Goal: Find specific page/section: Find specific page/section

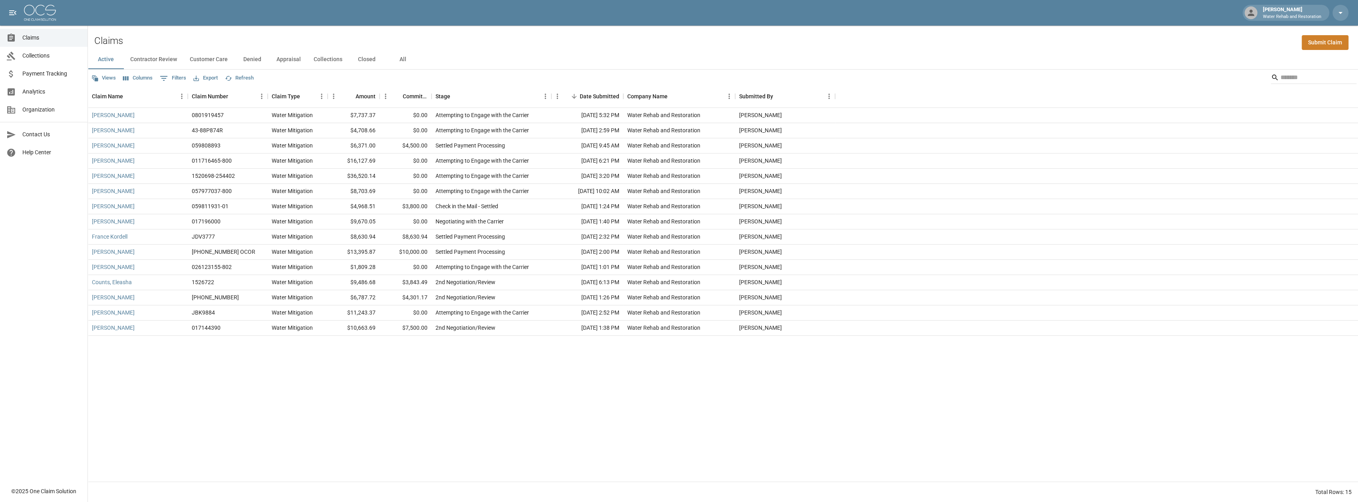
click at [34, 109] on span "Organization" at bounding box center [51, 109] width 59 height 8
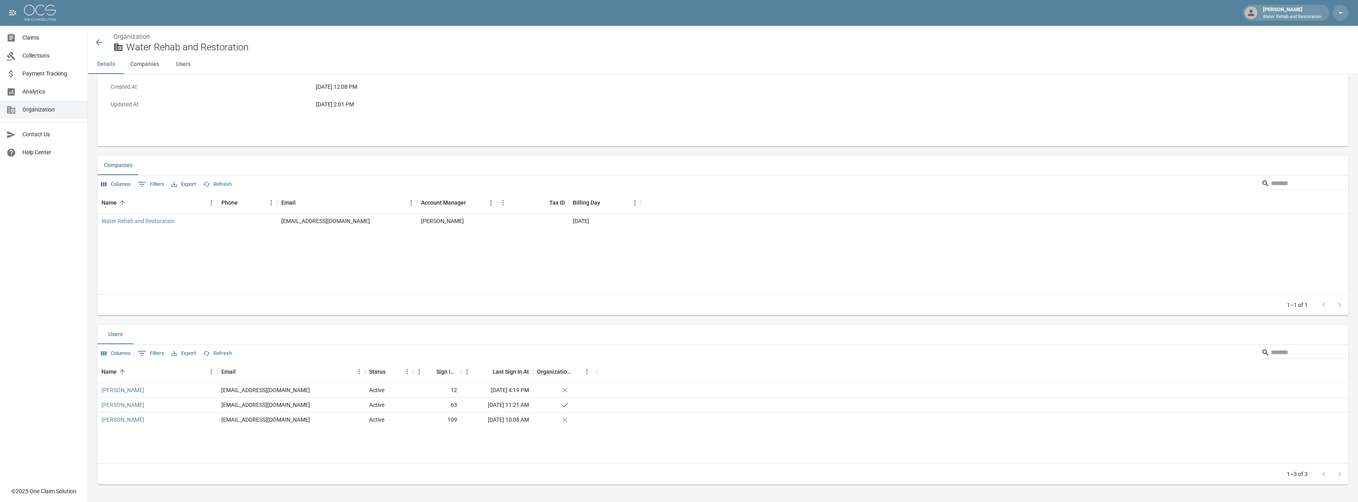
scroll to position [84, 0]
click at [141, 224] on div "Water Rehab and Restoration" at bounding box center [157, 220] width 120 height 15
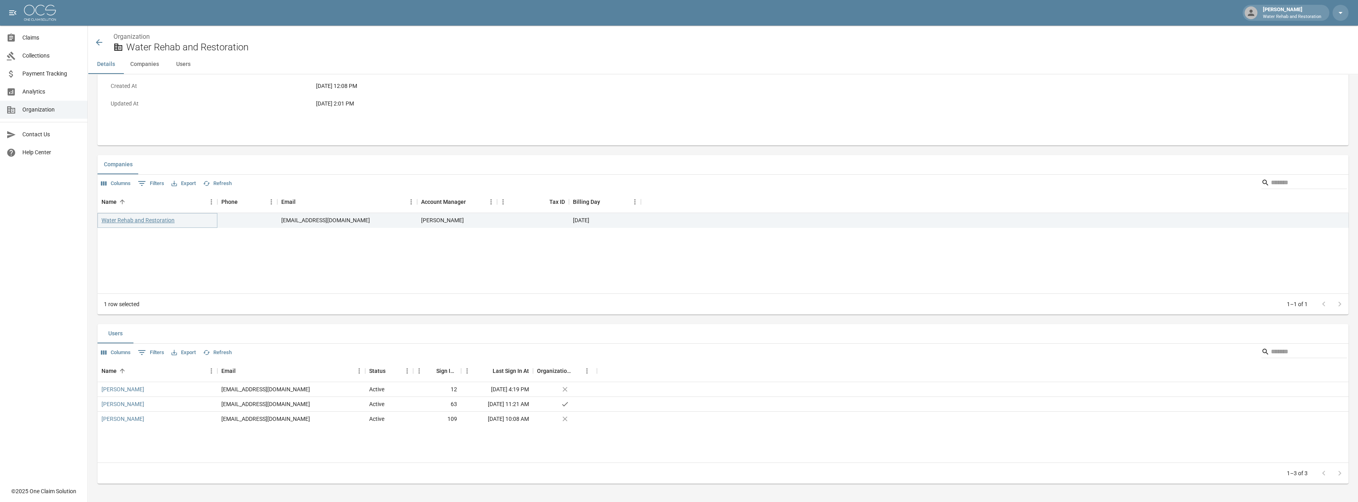
click at [145, 219] on link "Water Rehab and Restoration" at bounding box center [137, 220] width 73 height 8
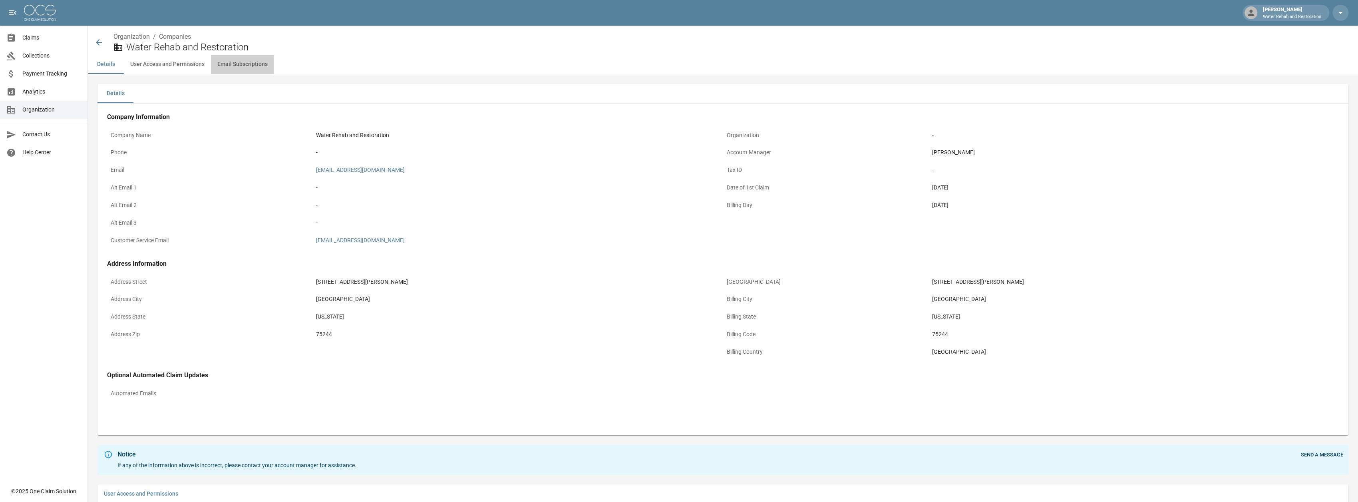
click at [228, 66] on button "Email Subscriptions" at bounding box center [242, 64] width 63 height 19
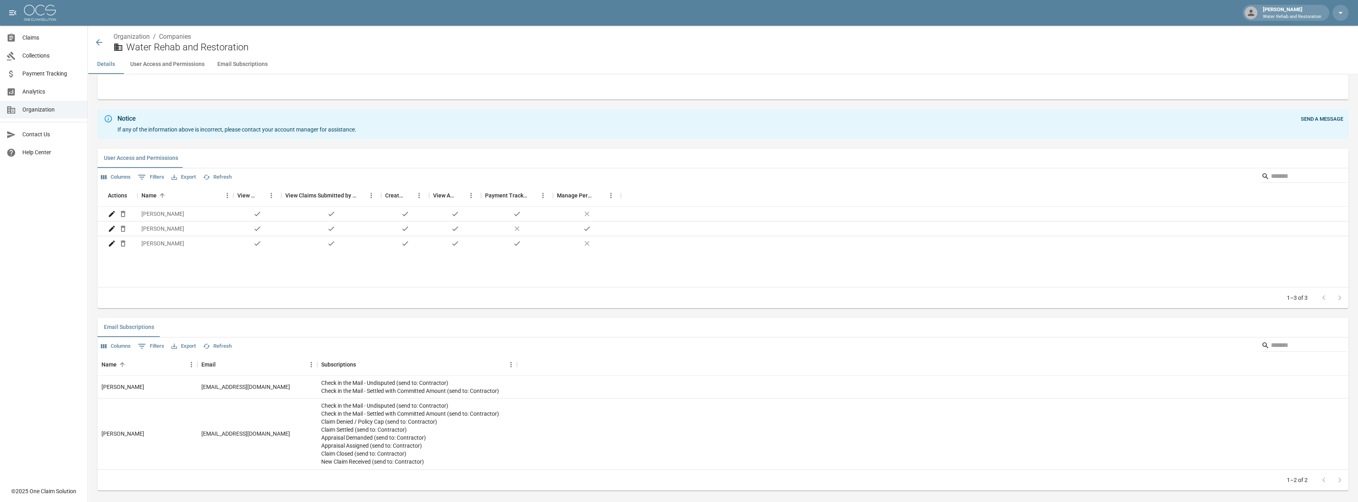
scroll to position [342, 0]
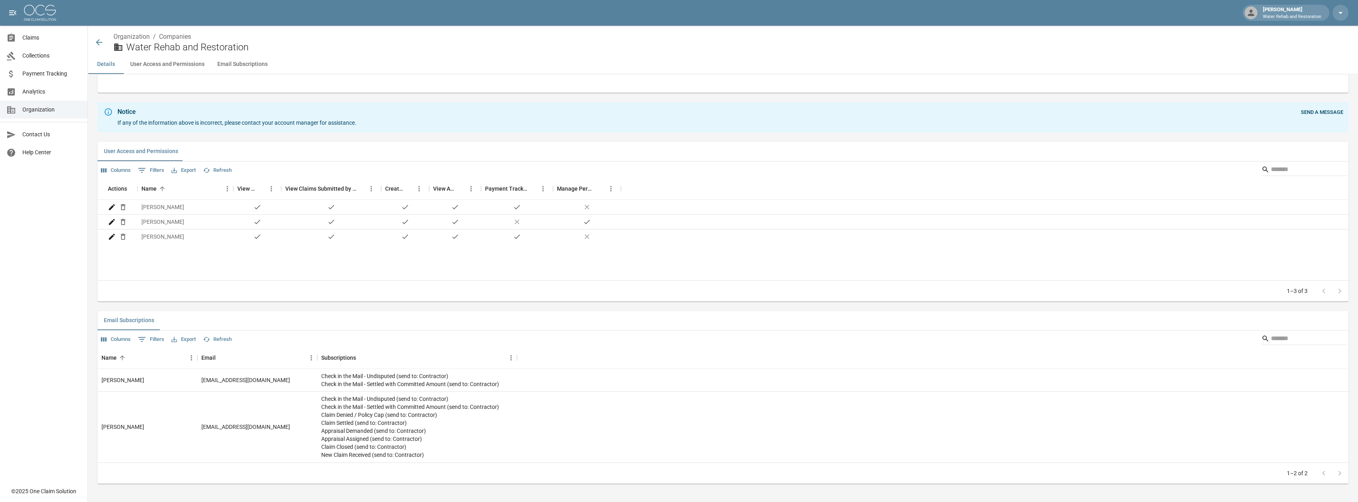
click at [156, 66] on button "User Access and Permissions" at bounding box center [167, 64] width 87 height 19
click at [107, 65] on button "Details" at bounding box center [106, 64] width 36 height 19
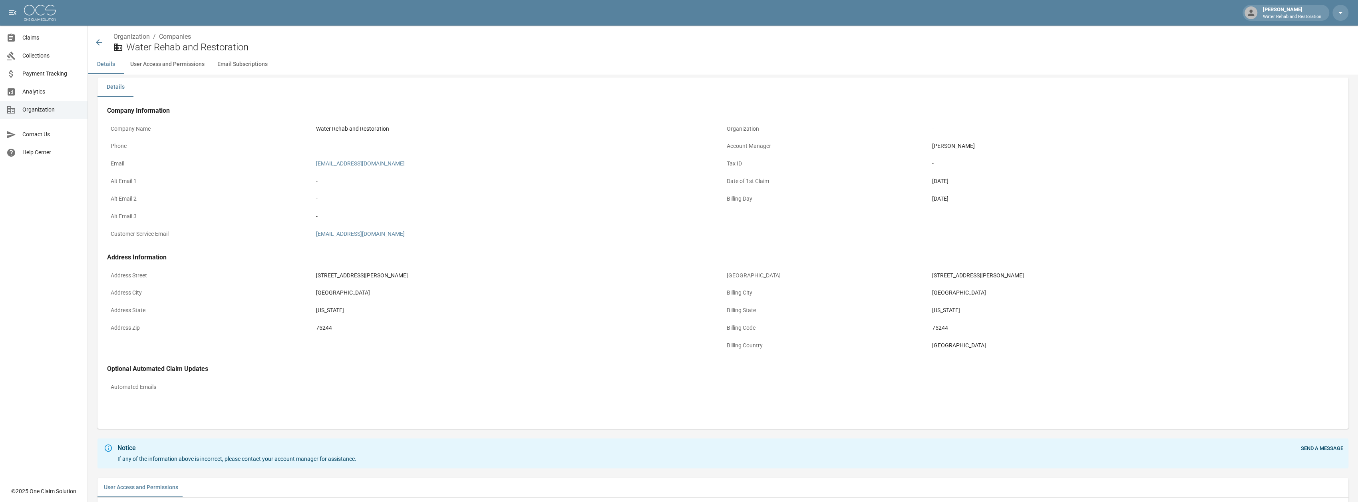
scroll to position [0, 0]
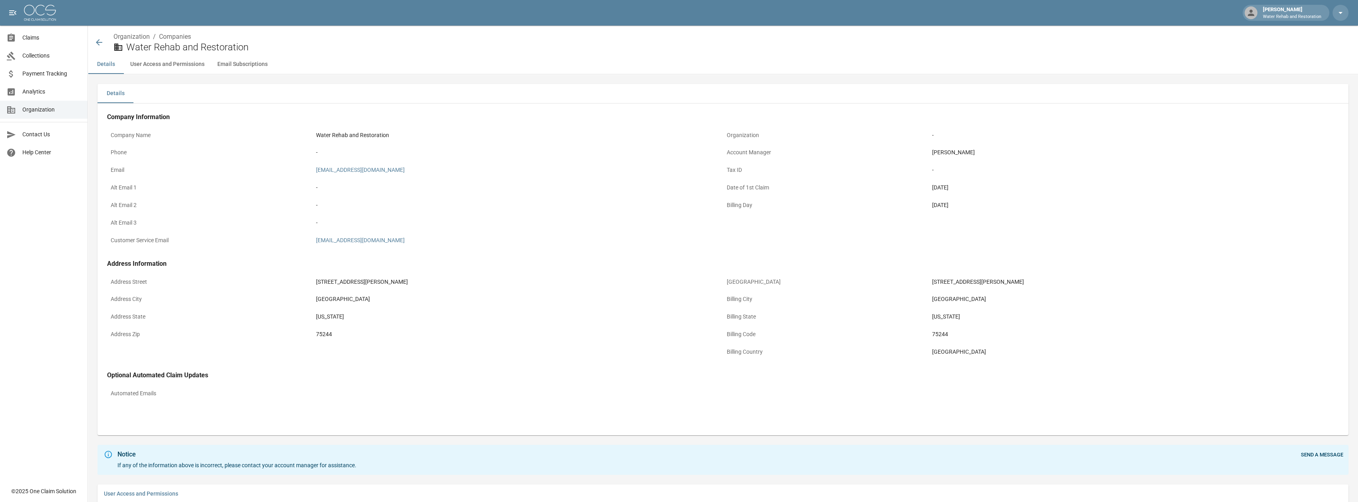
click at [1300, 14] on p "Water Rehab and Restoration" at bounding box center [1292, 17] width 58 height 7
click at [1343, 16] on icon "button" at bounding box center [1341, 13] width 10 height 10
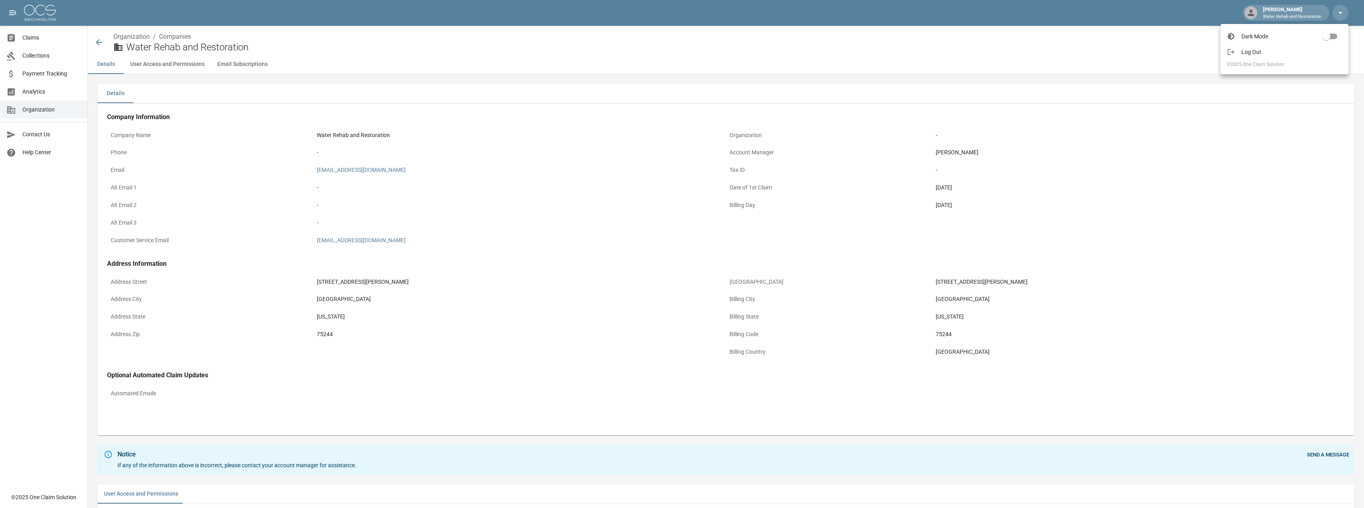
click at [35, 40] on div at bounding box center [682, 254] width 1364 height 508
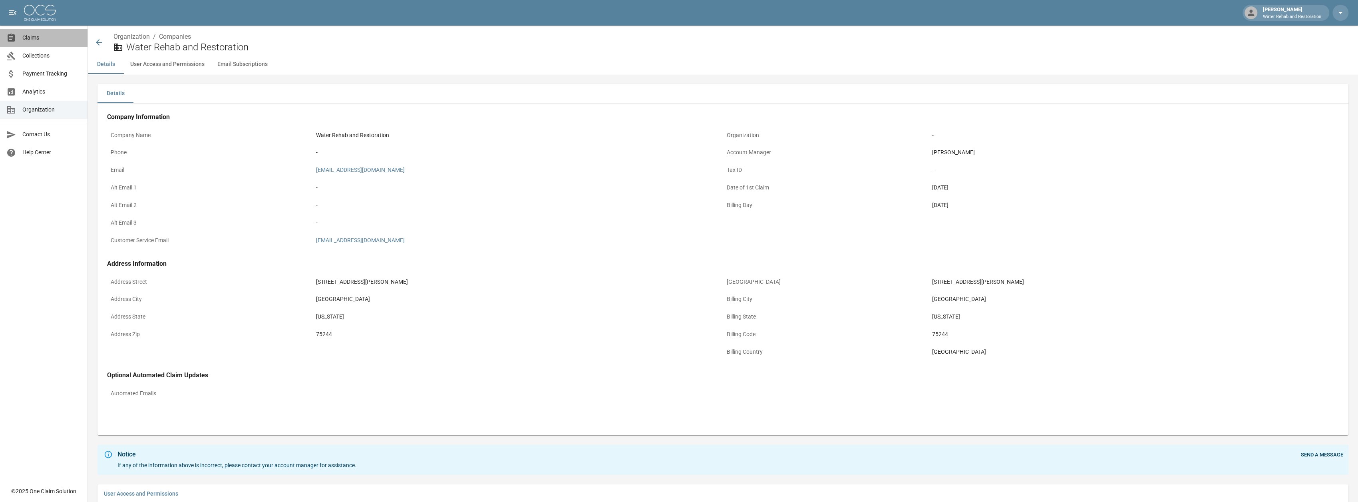
click at [30, 36] on span "Claims" at bounding box center [51, 38] width 59 height 8
